Goal: Transaction & Acquisition: Purchase product/service

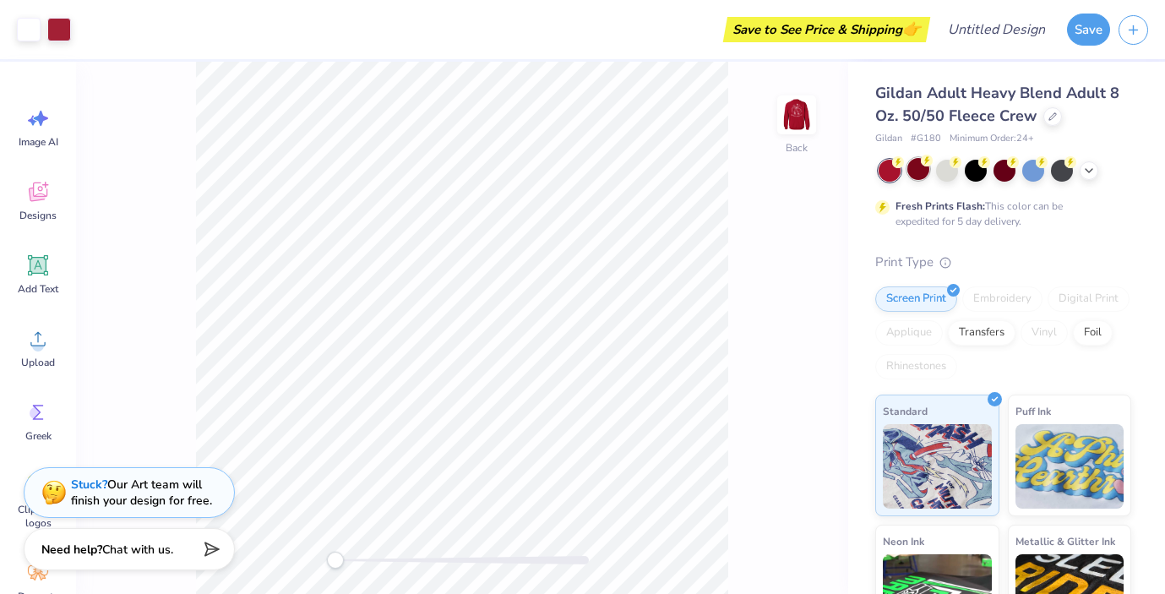
click at [919, 171] on div at bounding box center [918, 169] width 22 height 22
click at [951, 169] on div at bounding box center [947, 169] width 22 height 22
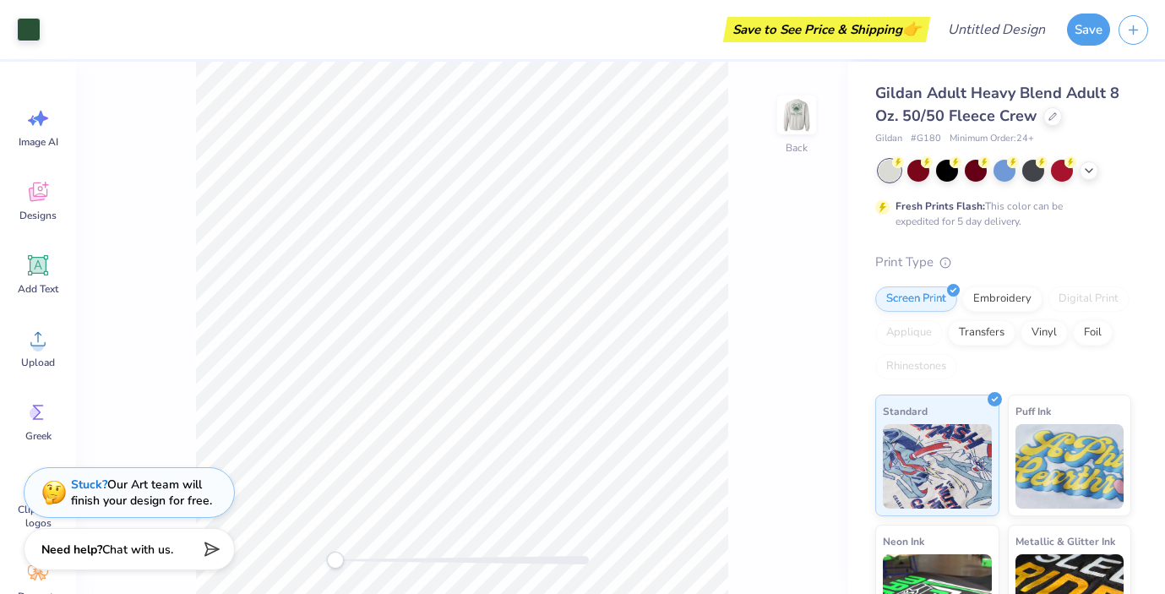
scroll to position [182, 0]
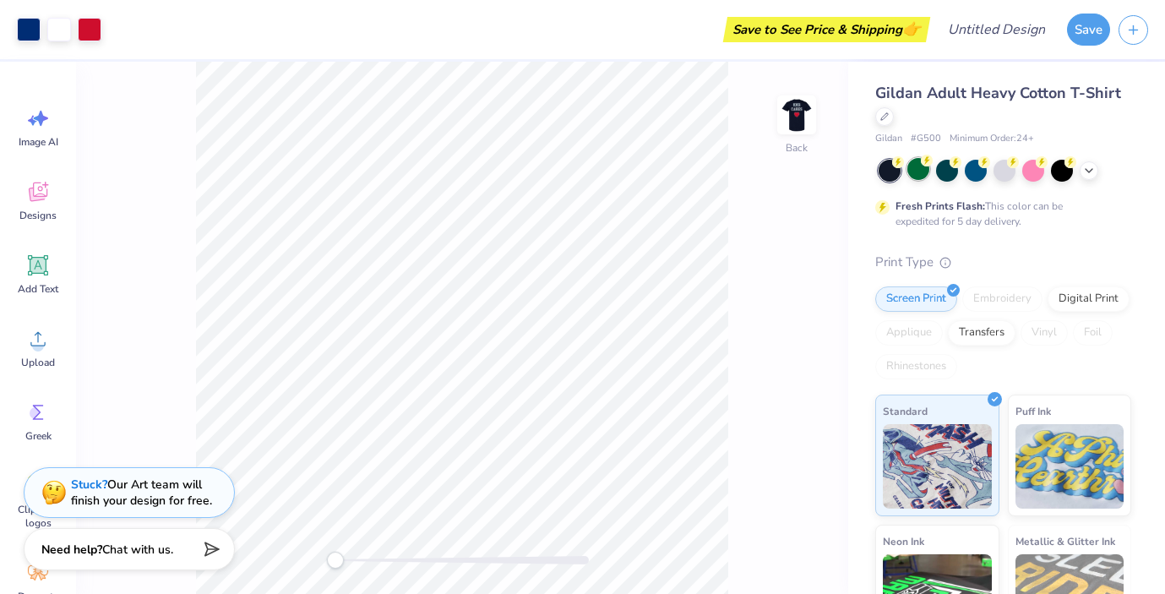
click at [916, 167] on div at bounding box center [918, 169] width 22 height 22
click at [955, 168] on div at bounding box center [947, 169] width 22 height 22
click at [1018, 172] on div at bounding box center [1004, 171] width 253 height 22
click at [1013, 171] on div at bounding box center [1004, 169] width 22 height 22
click at [1061, 173] on div at bounding box center [1062, 169] width 22 height 22
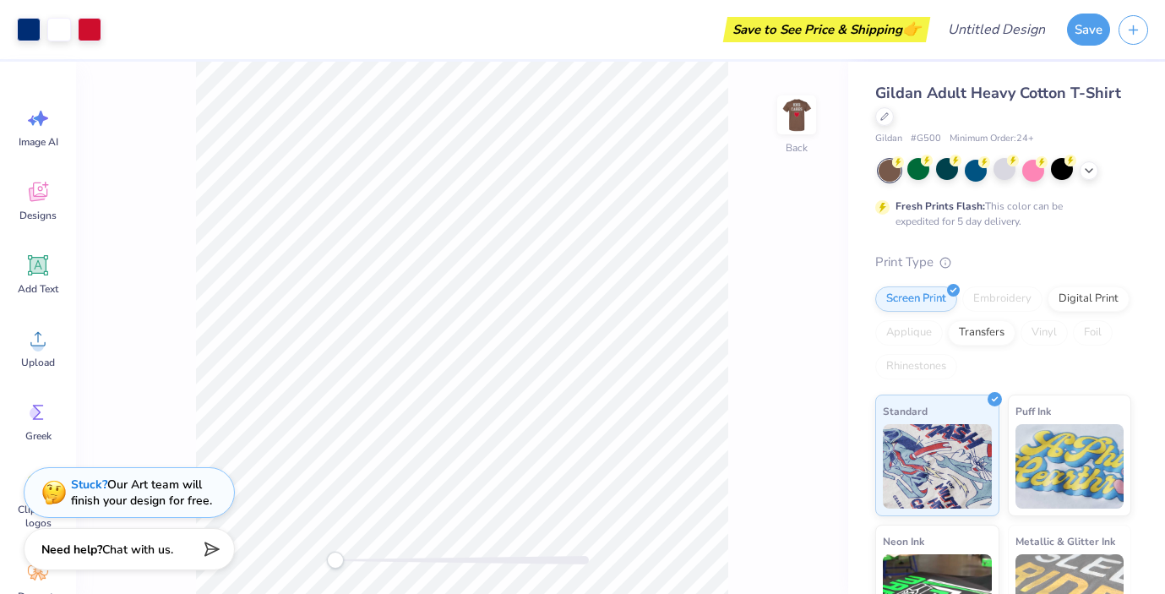
click at [897, 169] on div at bounding box center [889, 171] width 22 height 22
click at [887, 111] on icon at bounding box center [884, 114] width 7 height 7
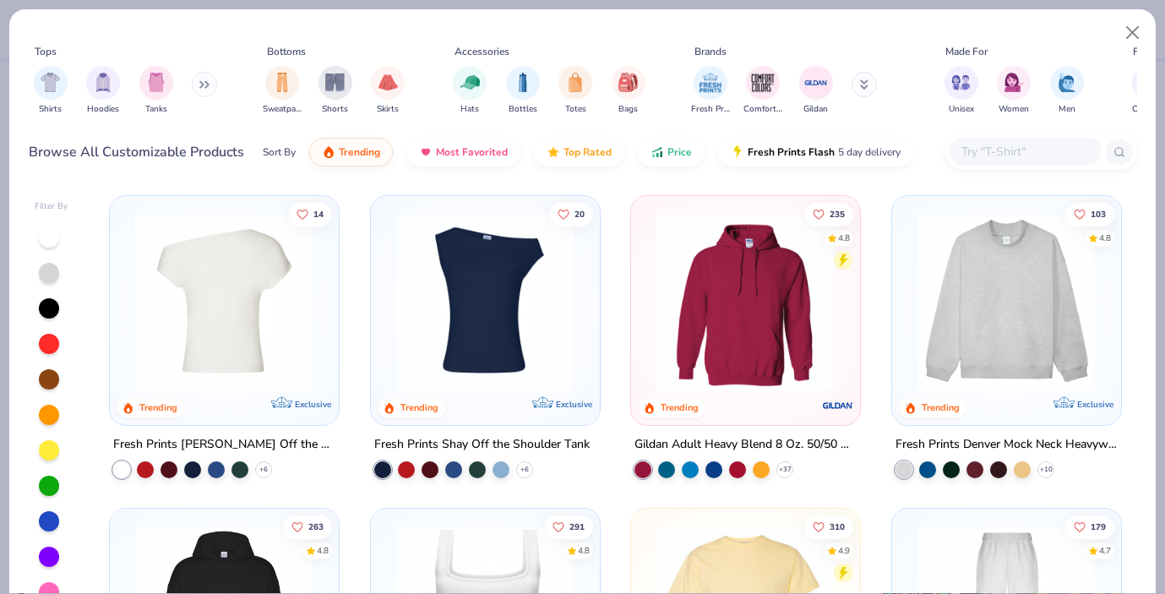
click at [127, 339] on img at bounding box center [29, 302] width 194 height 178
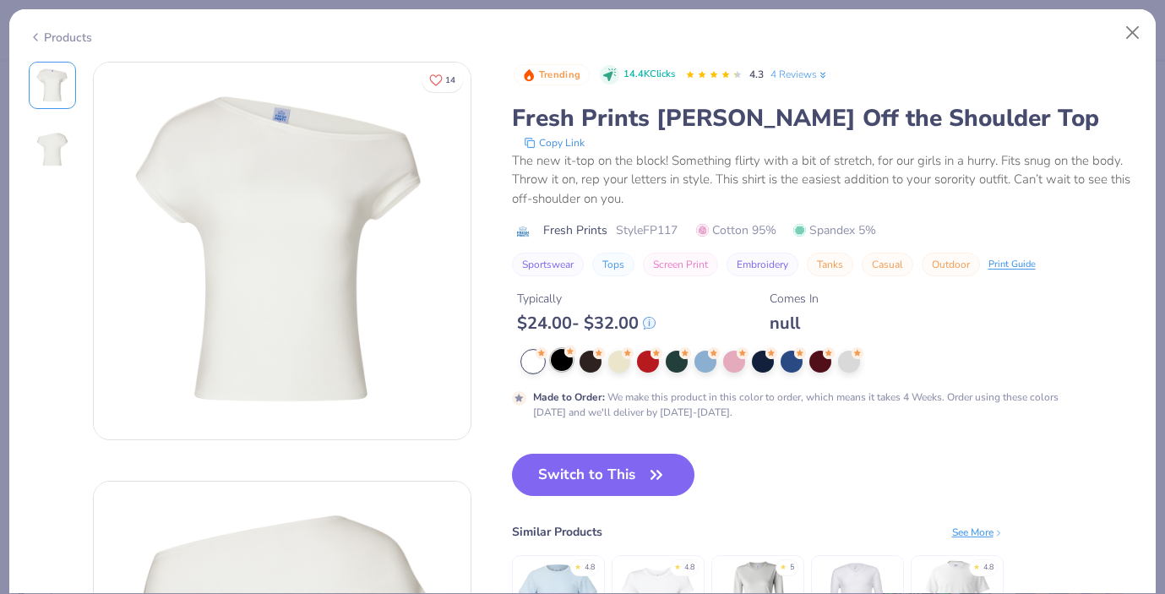
click at [571, 352] on icon at bounding box center [569, 351] width 7 height 6
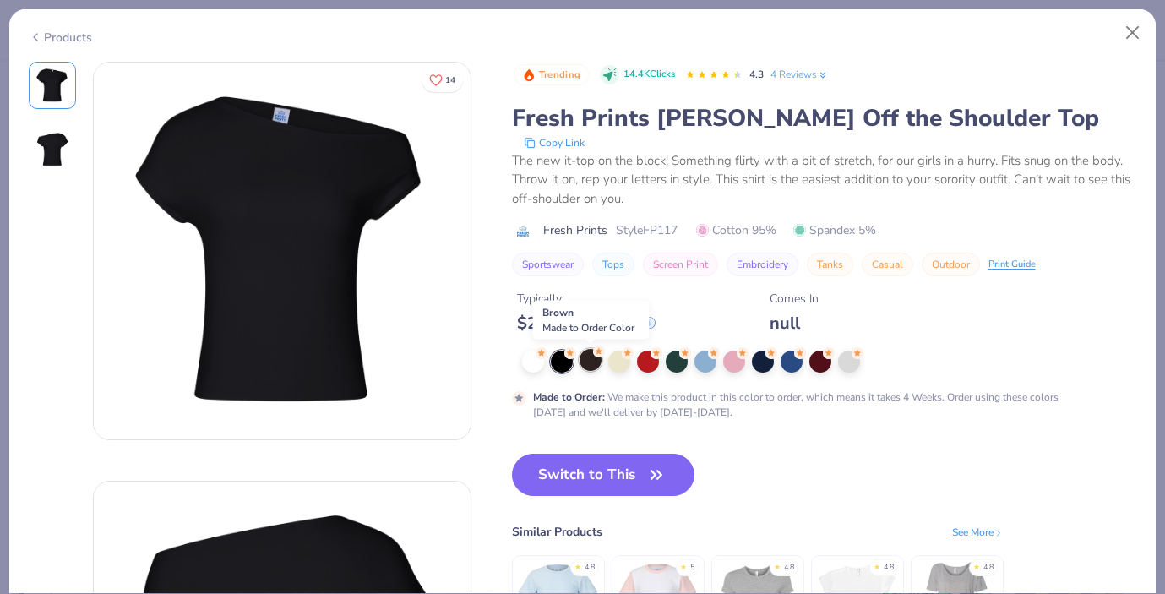
click at [597, 356] on circle at bounding box center [599, 351] width 12 height 12
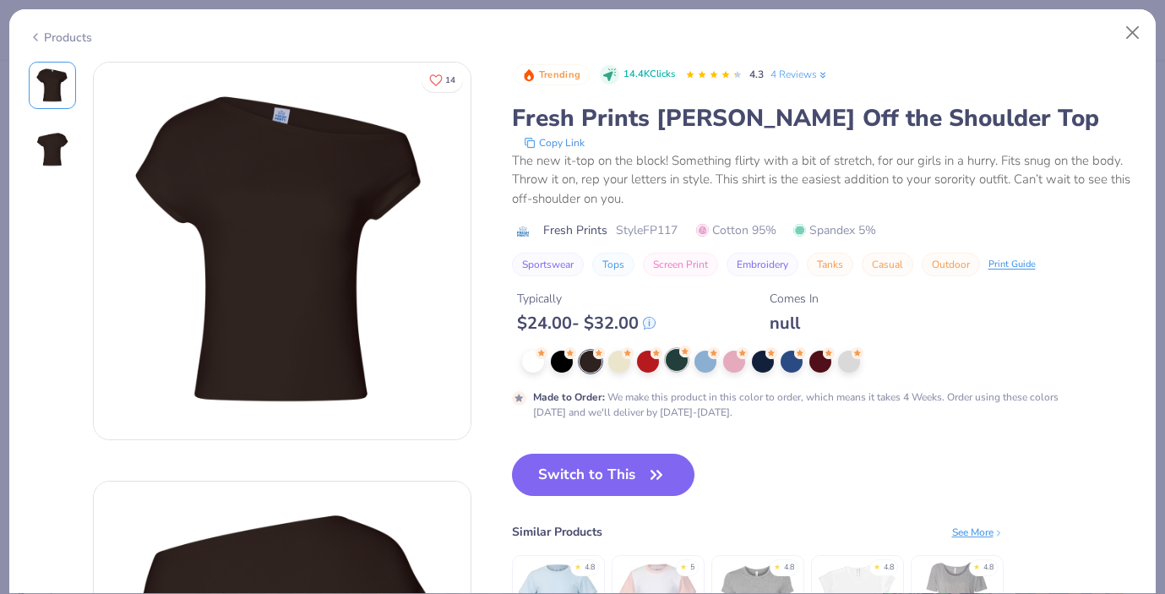
click at [674, 356] on div at bounding box center [676, 360] width 22 height 22
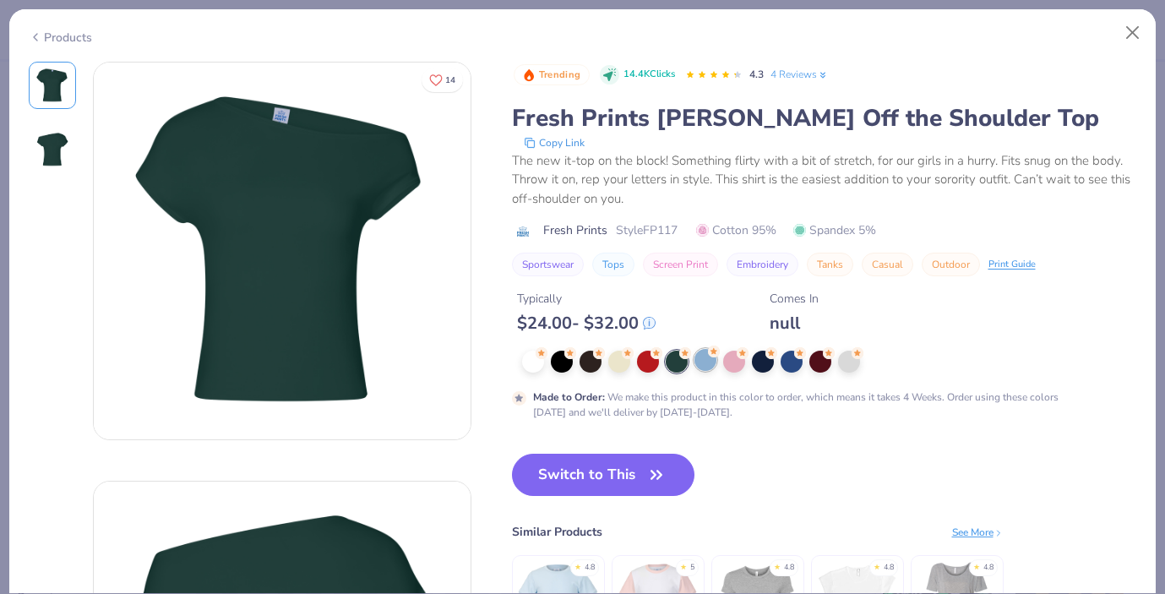
click at [714, 352] on g at bounding box center [714, 351] width 12 height 12
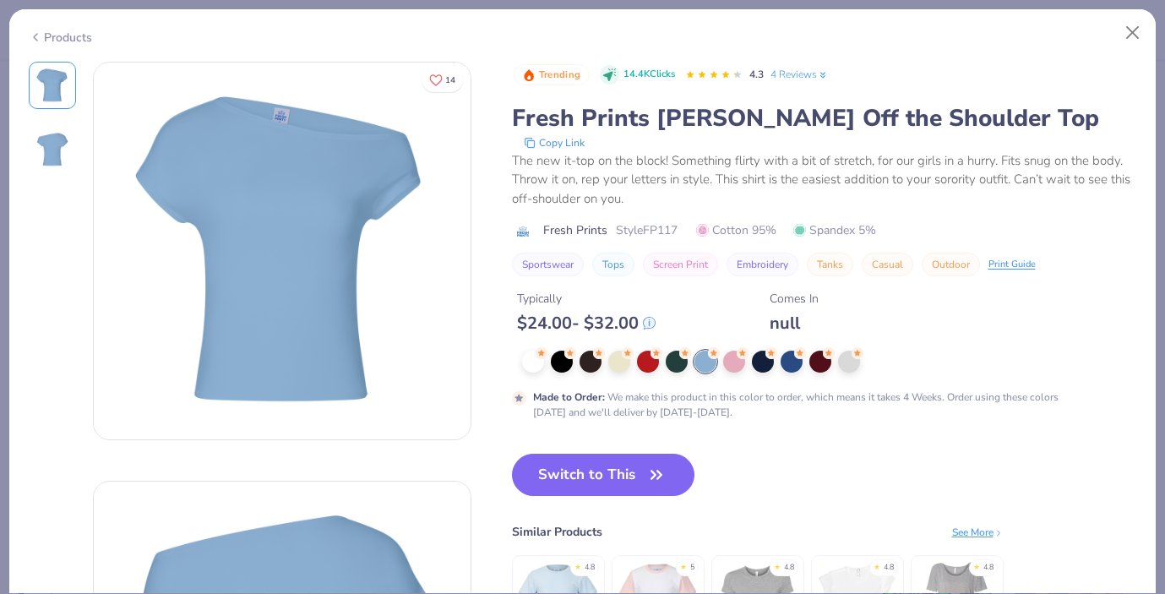
click at [772, 260] on button "Embroidery" at bounding box center [762, 265] width 72 height 24
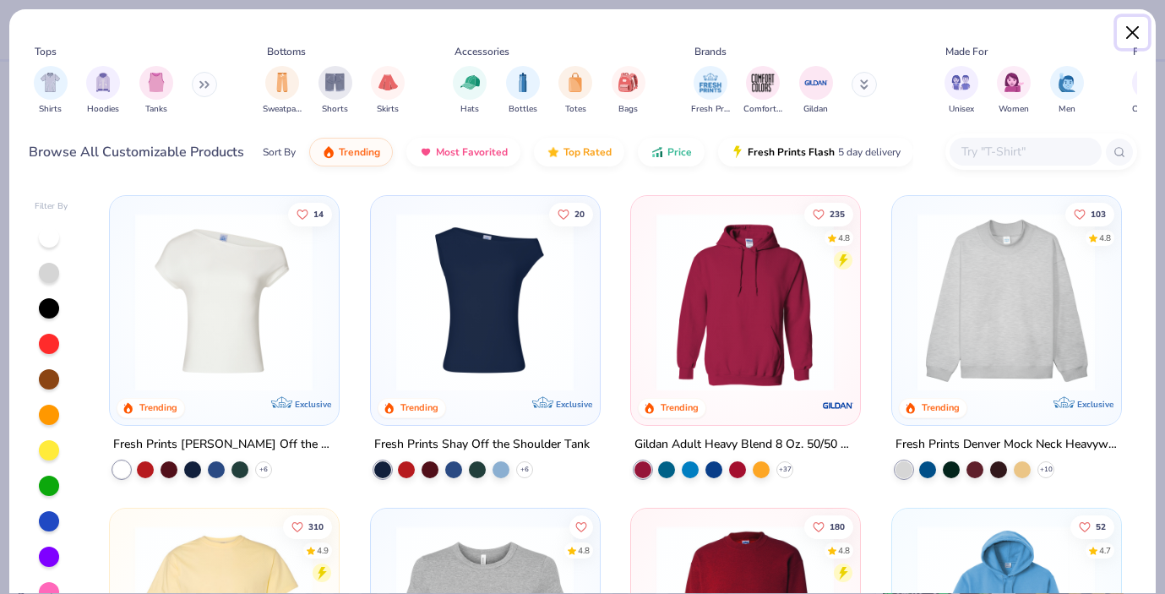
click at [1135, 33] on button "Close" at bounding box center [1132, 33] width 32 height 32
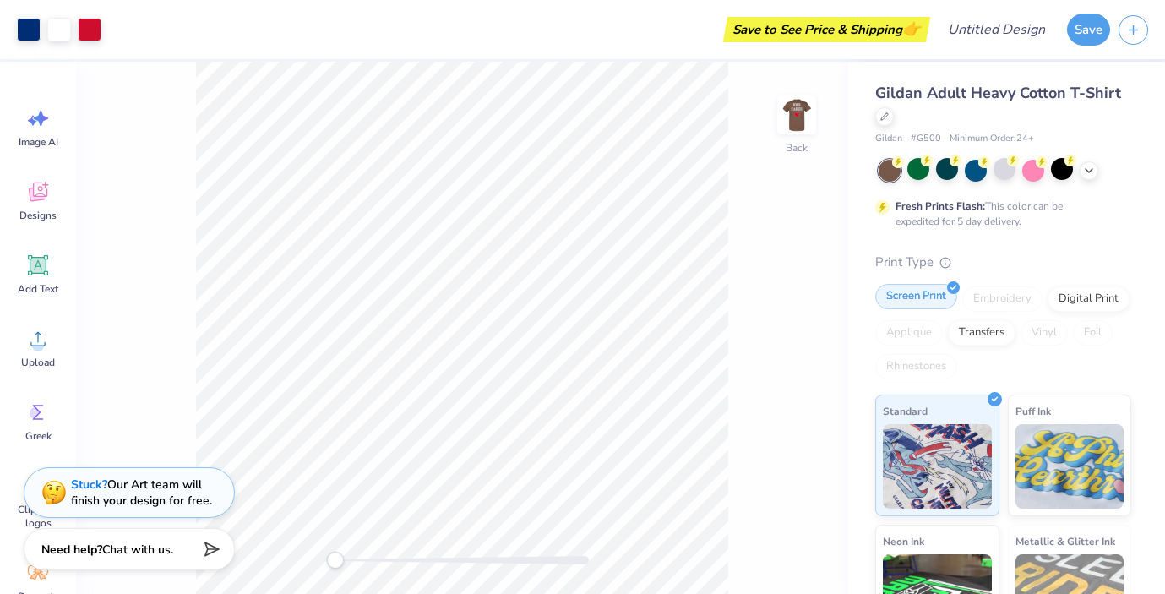
click at [926, 293] on div "Screen Print" at bounding box center [916, 296] width 82 height 25
click at [1080, 294] on div "Digital Print" at bounding box center [1088, 296] width 82 height 25
